Goal: Find specific page/section: Find specific page/section

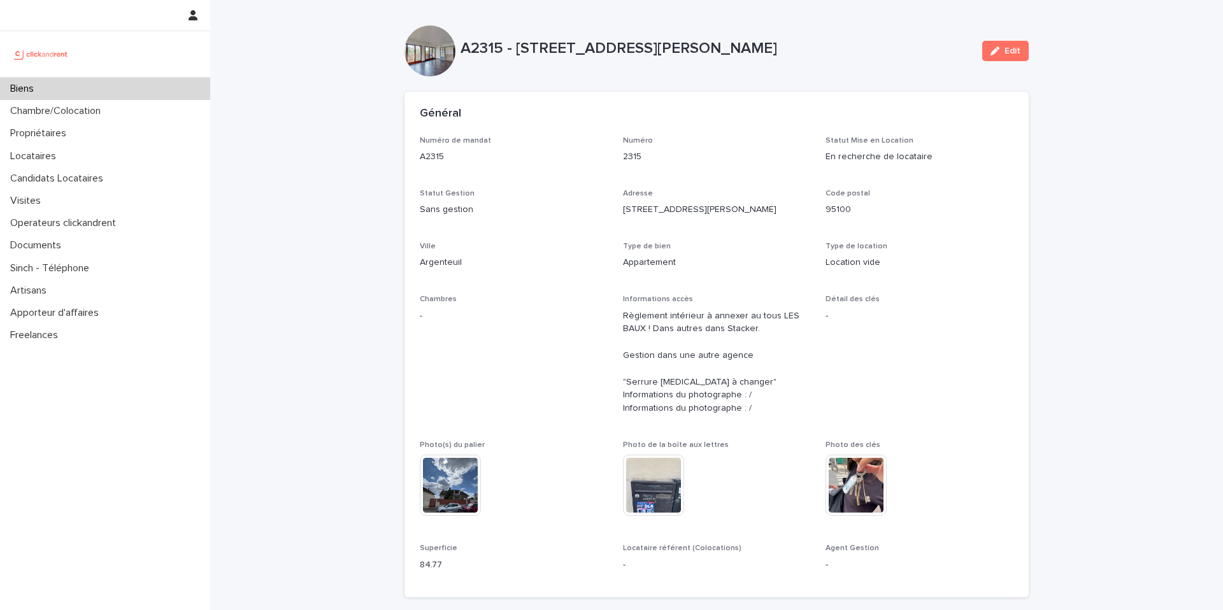
click at [95, 91] on div "Biens" at bounding box center [105, 89] width 210 height 22
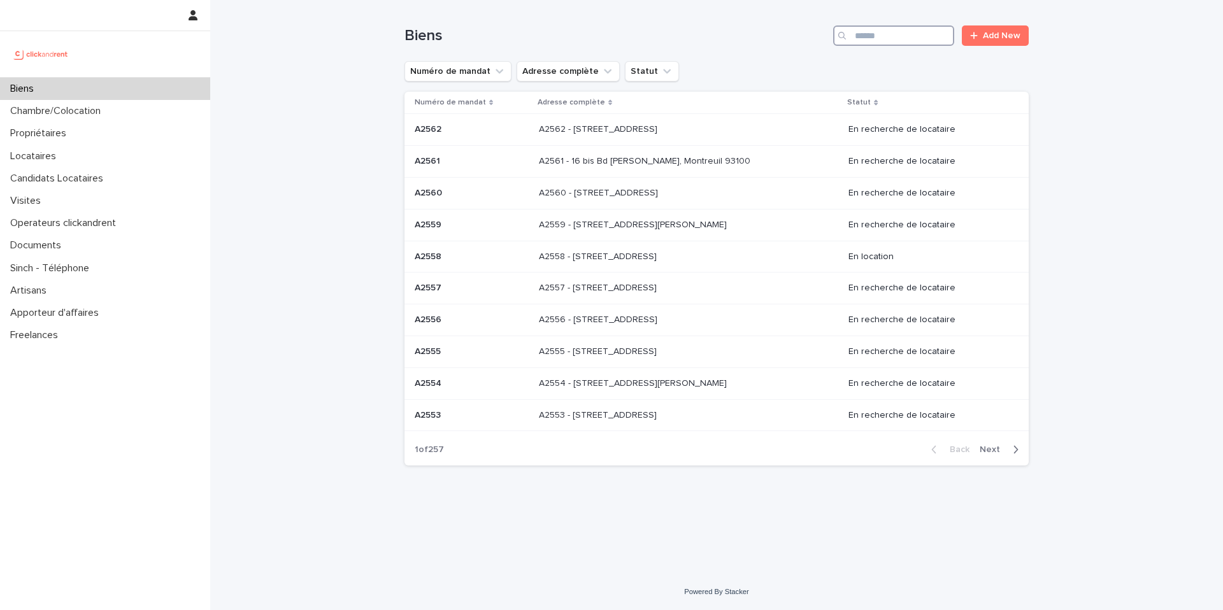
click at [917, 33] on input "Search" at bounding box center [893, 35] width 121 height 20
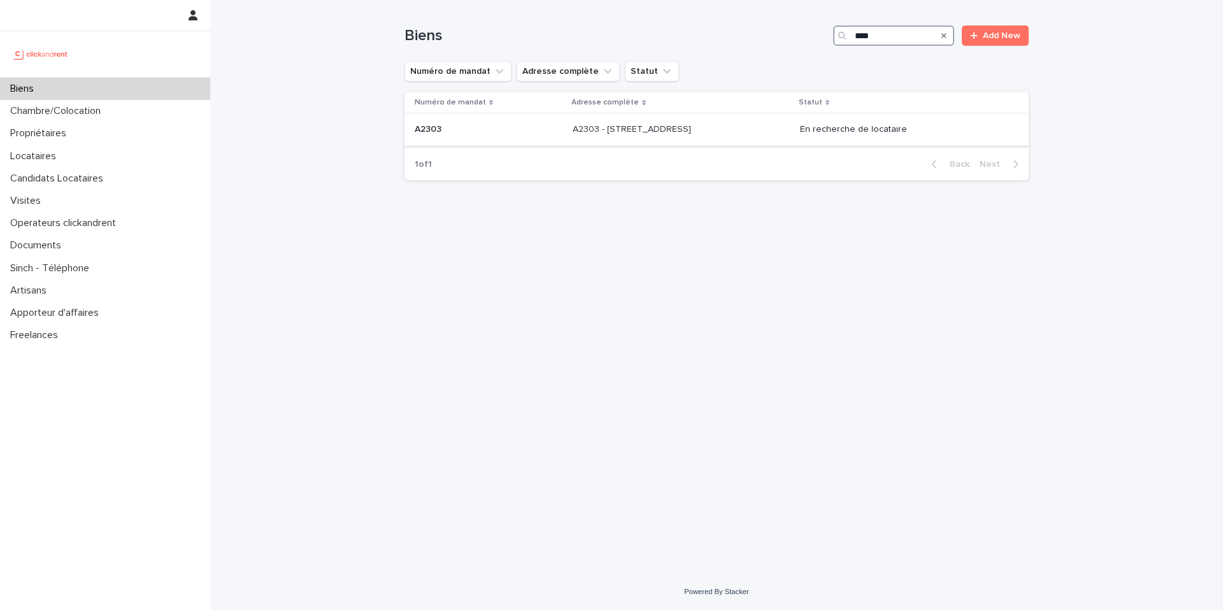
type input "****"
click at [738, 131] on p at bounding box center [679, 129] width 212 height 11
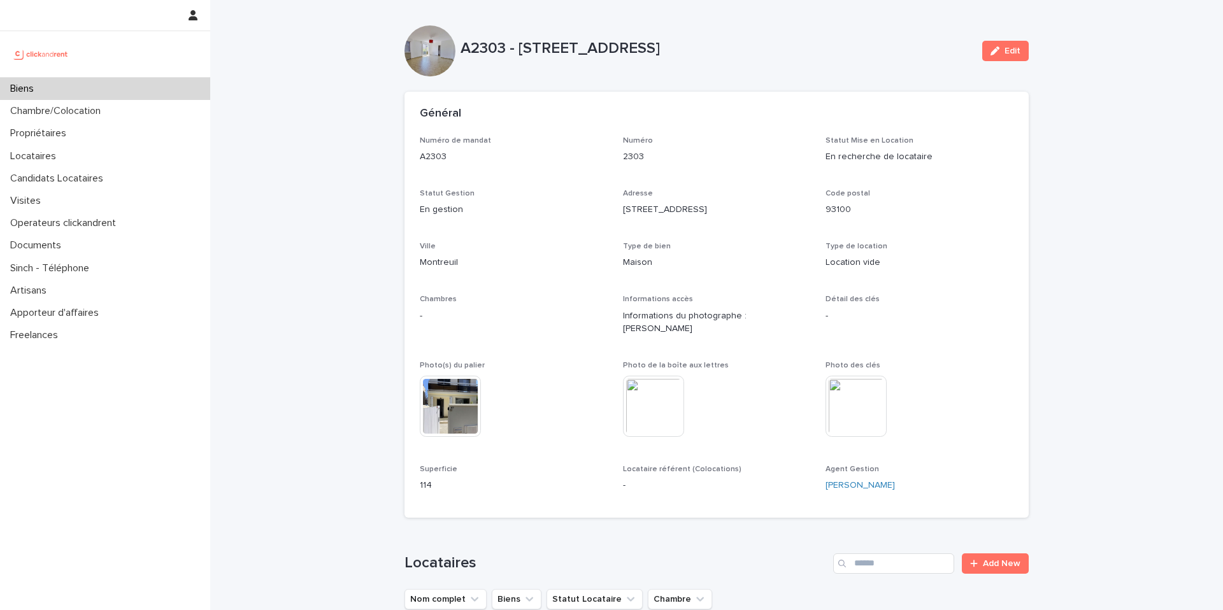
click at [513, 122] on div "Général" at bounding box center [717, 114] width 624 height 45
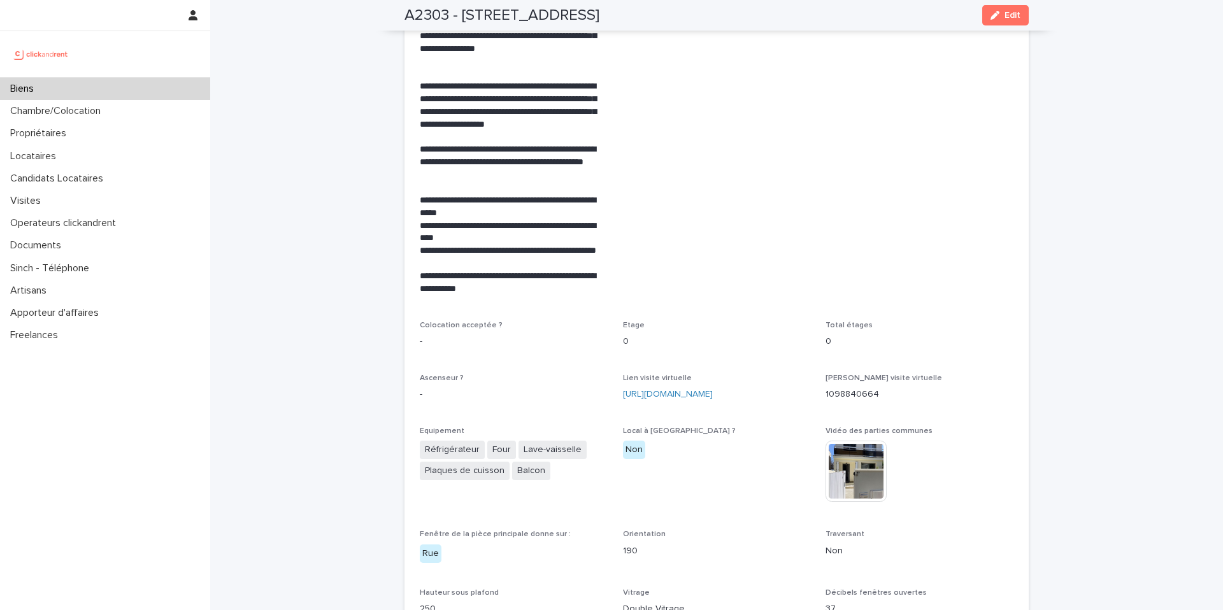
scroll to position [2769, 0]
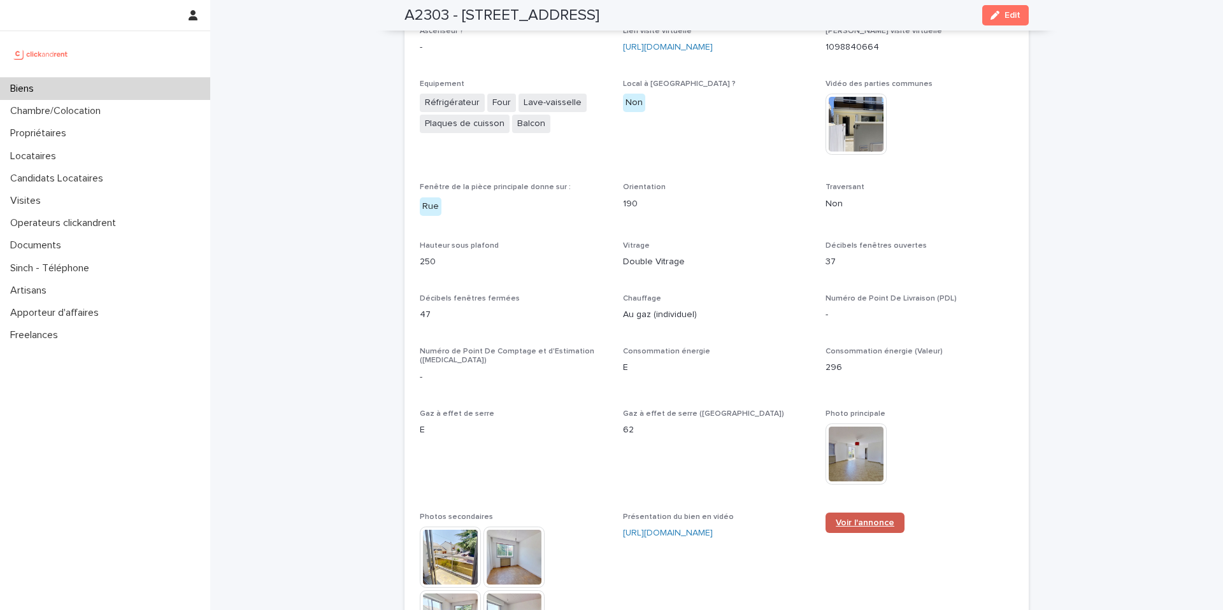
click at [863, 513] on link "Voir l'annonce" at bounding box center [865, 523] width 79 height 20
click at [498, 143] on span "Equipement Réfrigérateur Four Lave-vaisselle Plaques de cuisson Balcon" at bounding box center [514, 124] width 188 height 88
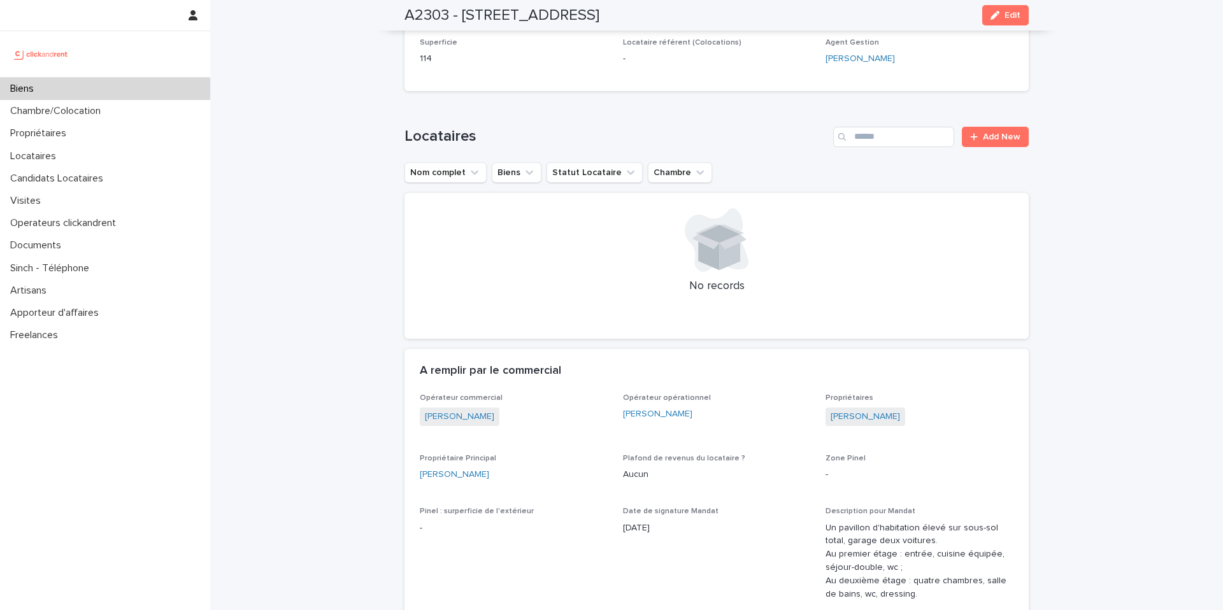
scroll to position [740, 0]
